Goal: Task Accomplishment & Management: Use online tool/utility

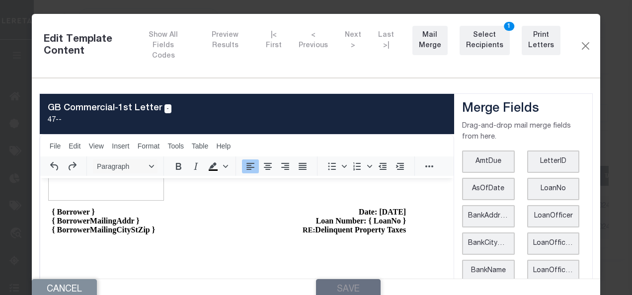
scroll to position [50, 0]
click at [581, 44] on button "Close" at bounding box center [585, 45] width 11 height 13
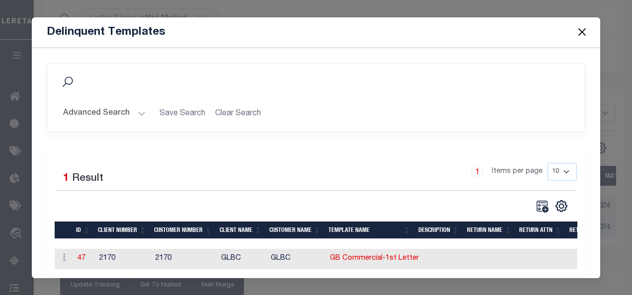
scroll to position [0, 0]
click at [83, 257] on link "47" at bounding box center [81, 258] width 8 height 7
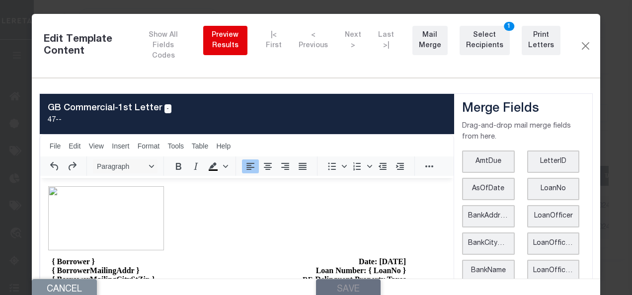
click at [226, 47] on div "Preview Results" at bounding box center [225, 40] width 31 height 21
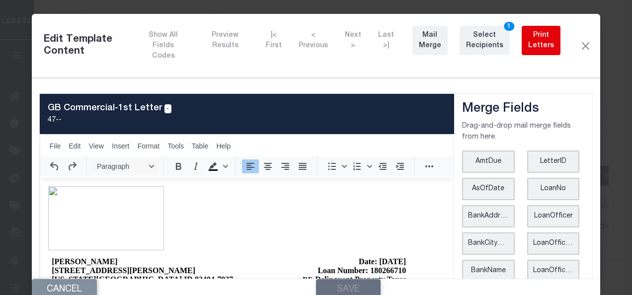
click at [531, 47] on div "Print Letters" at bounding box center [542, 40] width 26 height 21
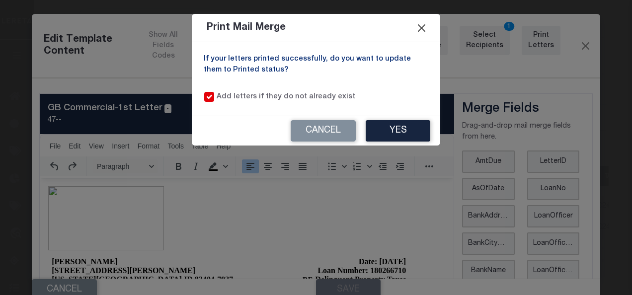
click at [424, 30] on button "Close" at bounding box center [422, 27] width 13 height 13
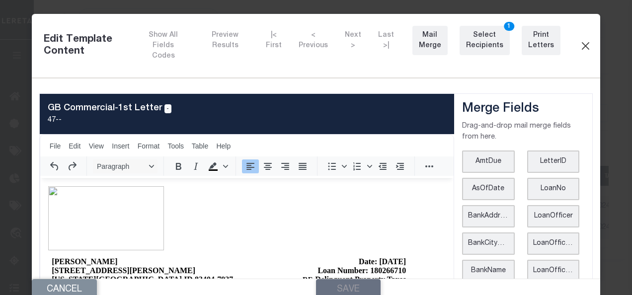
click at [580, 41] on button "Close" at bounding box center [585, 45] width 11 height 13
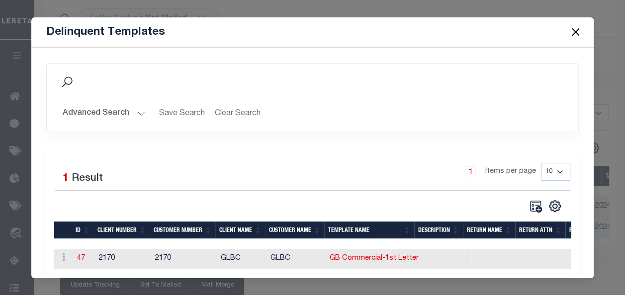
click at [574, 35] on button "Close" at bounding box center [575, 32] width 13 height 13
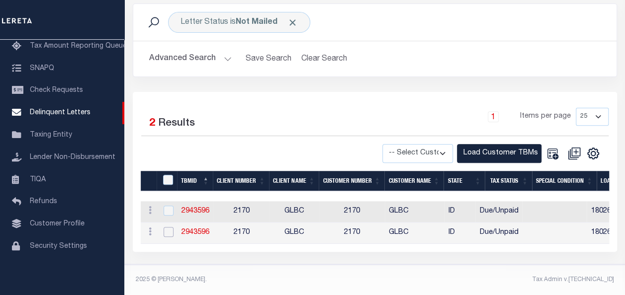
click at [170, 230] on input "checkbox" at bounding box center [169, 232] width 10 height 10
checkbox input "true"
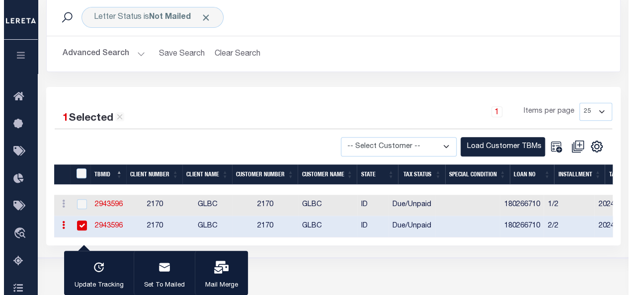
scroll to position [129, 0]
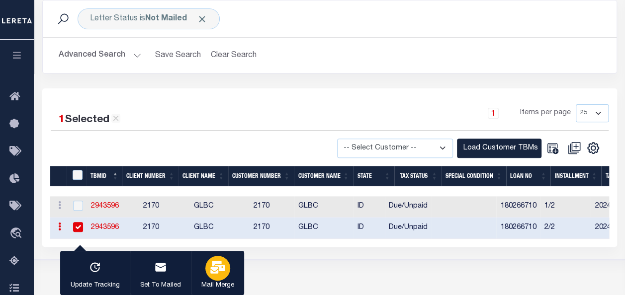
click at [217, 269] on icon "button" at bounding box center [217, 267] width 14 height 13
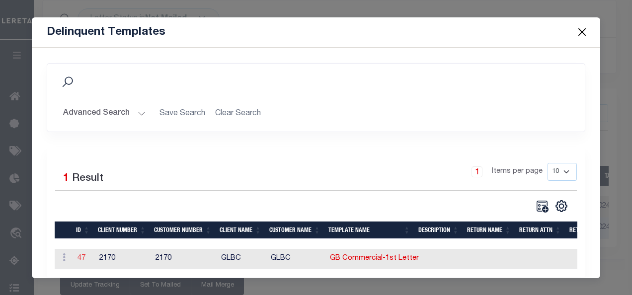
click at [84, 256] on link "47" at bounding box center [82, 258] width 8 height 7
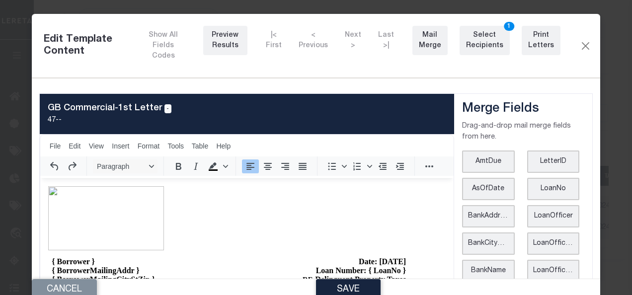
scroll to position [50, 0]
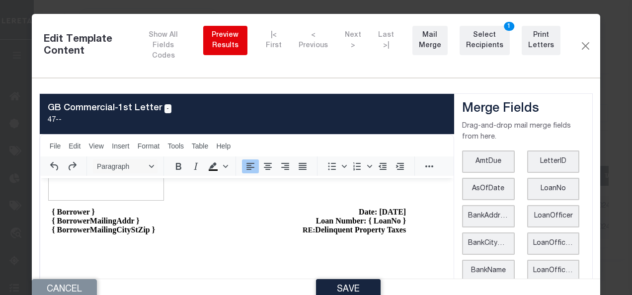
click at [236, 50] on div "Preview Results" at bounding box center [225, 40] width 31 height 21
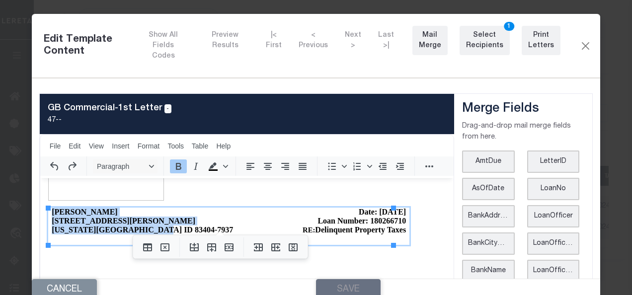
drag, startPoint x: 53, startPoint y: 210, endPoint x: 206, endPoint y: 228, distance: 153.7
click at [206, 228] on td "[PERSON_NAME] [STREET_ADDRESS][PERSON_NAME][US_STATE]" at bounding box center [142, 227] width 189 height 38
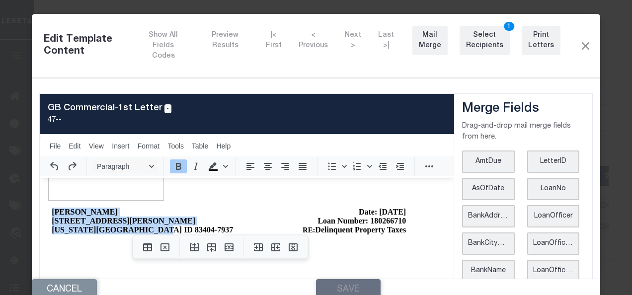
click at [262, 191] on p "Rich Text Area. Press ALT-0 for help." at bounding box center [247, 170] width 398 height 66
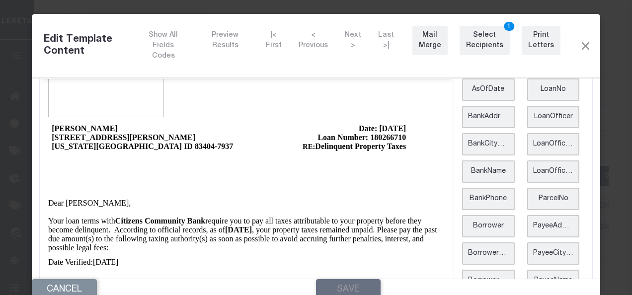
scroll to position [0, 0]
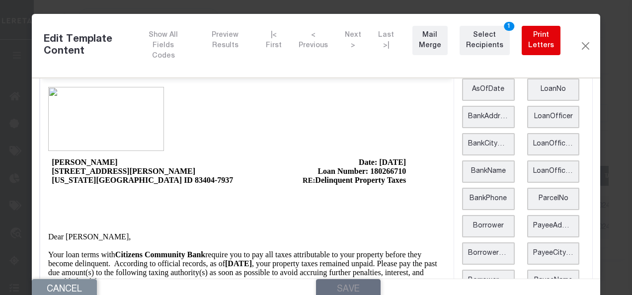
click at [537, 40] on div "Print Letters" at bounding box center [542, 40] width 26 height 21
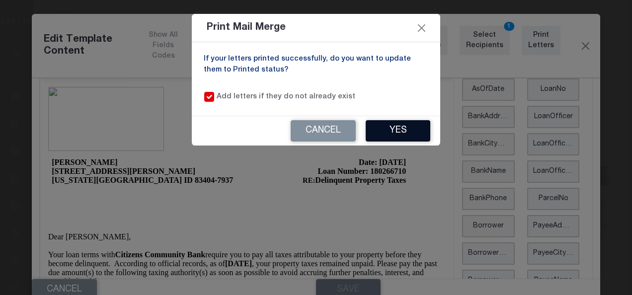
click at [403, 134] on button "Yes" at bounding box center [398, 130] width 65 height 21
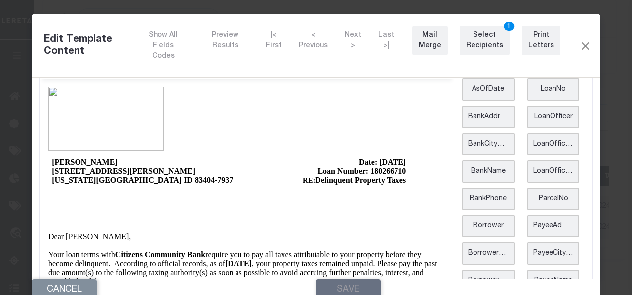
click at [585, 42] on div "Edit Template Content Show All Fields Codes Preview Results |< First < Previous…" at bounding box center [316, 46] width 569 height 64
click at [580, 42] on button "Close" at bounding box center [585, 45] width 11 height 13
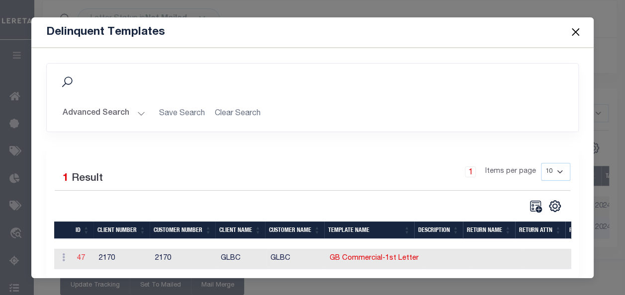
click at [83, 256] on link "47" at bounding box center [81, 258] width 8 height 7
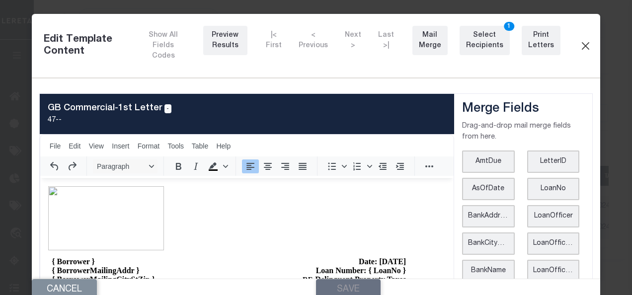
click at [580, 39] on button "Close" at bounding box center [585, 45] width 11 height 13
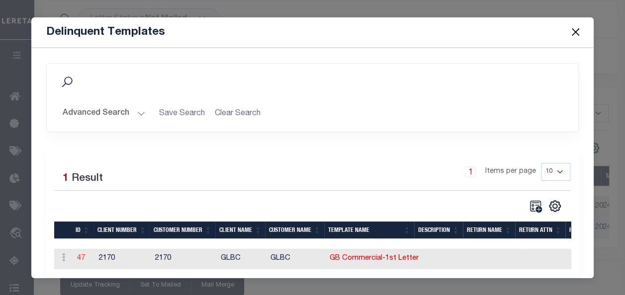
click at [81, 256] on link "47" at bounding box center [81, 258] width 8 height 7
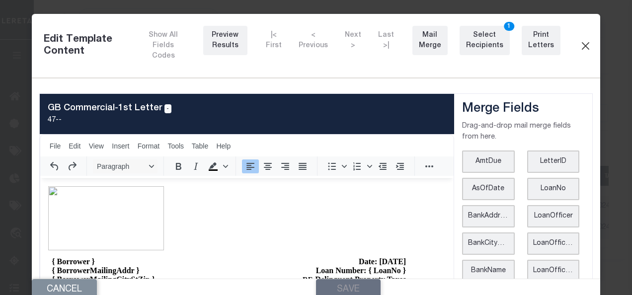
click at [582, 39] on button "Close" at bounding box center [585, 45] width 11 height 13
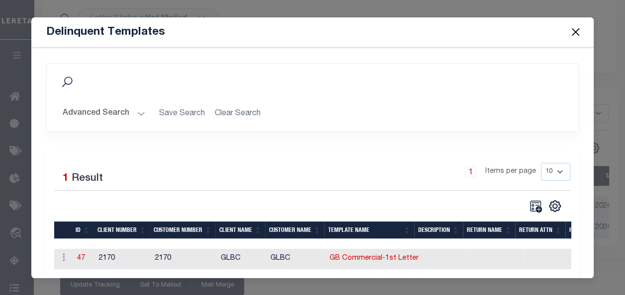
click at [579, 34] on button "Close" at bounding box center [575, 32] width 13 height 13
